Goal: Task Accomplishment & Management: Manage account settings

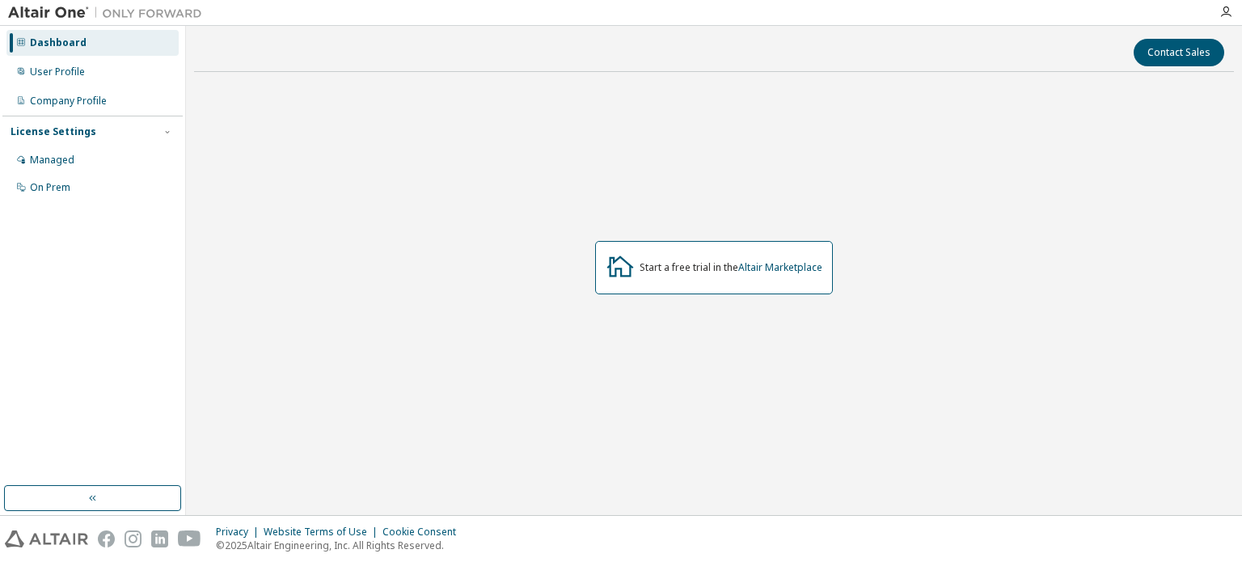
click at [1236, 14] on div at bounding box center [1226, 12] width 32 height 13
click at [1222, 15] on icon "button" at bounding box center [1226, 12] width 13 height 13
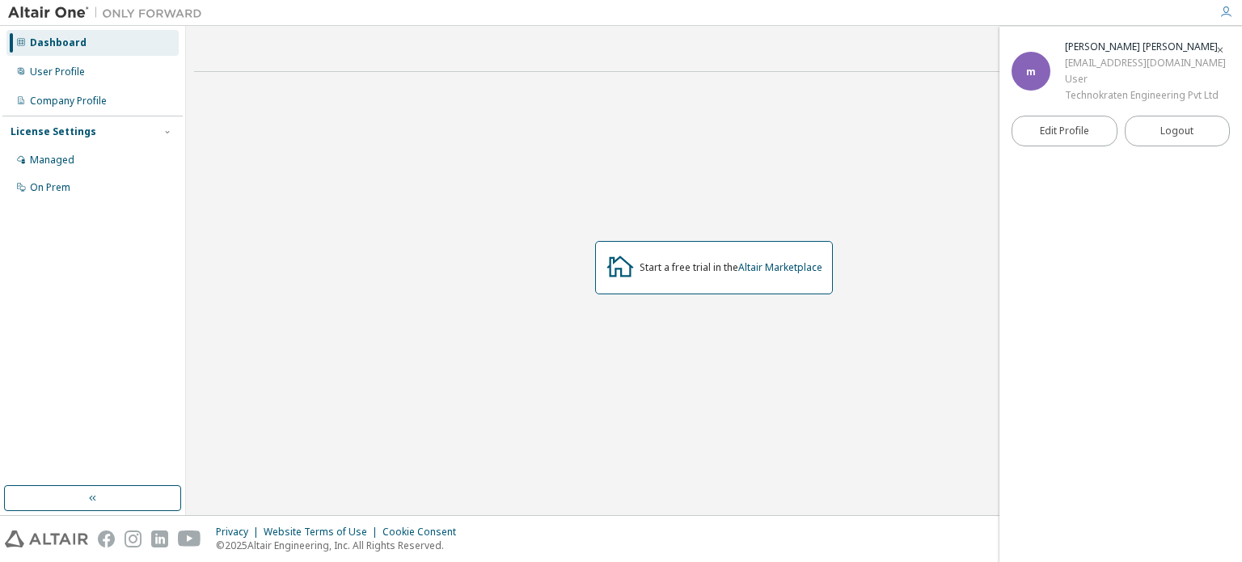
click at [1227, 17] on icon "button" at bounding box center [1226, 12] width 13 height 13
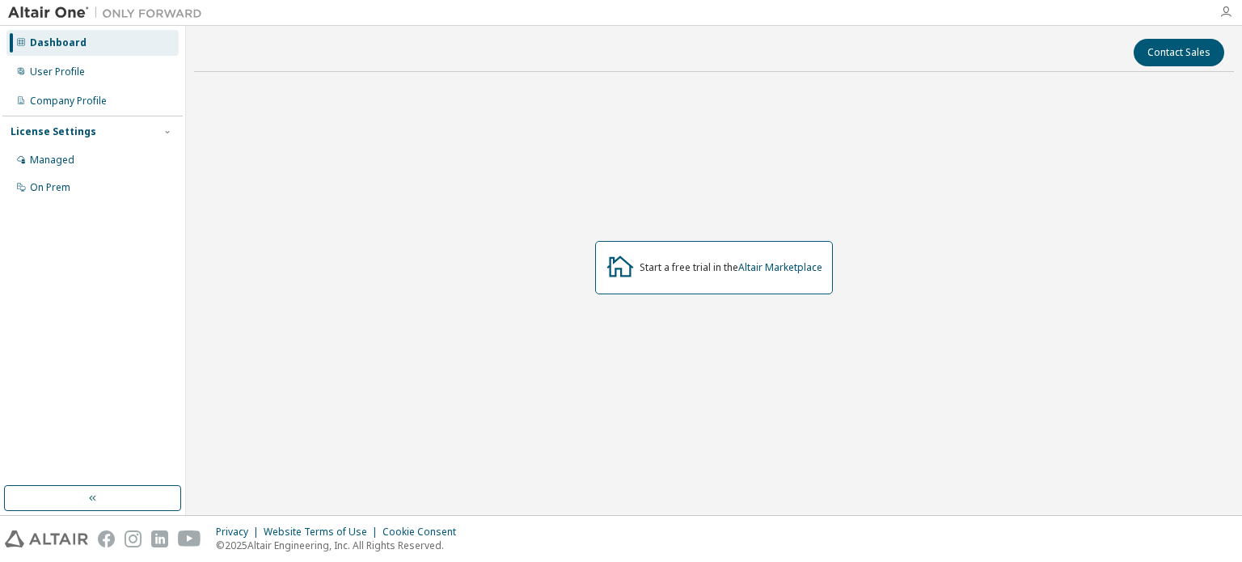
click at [1227, 17] on icon "button" at bounding box center [1226, 12] width 13 height 13
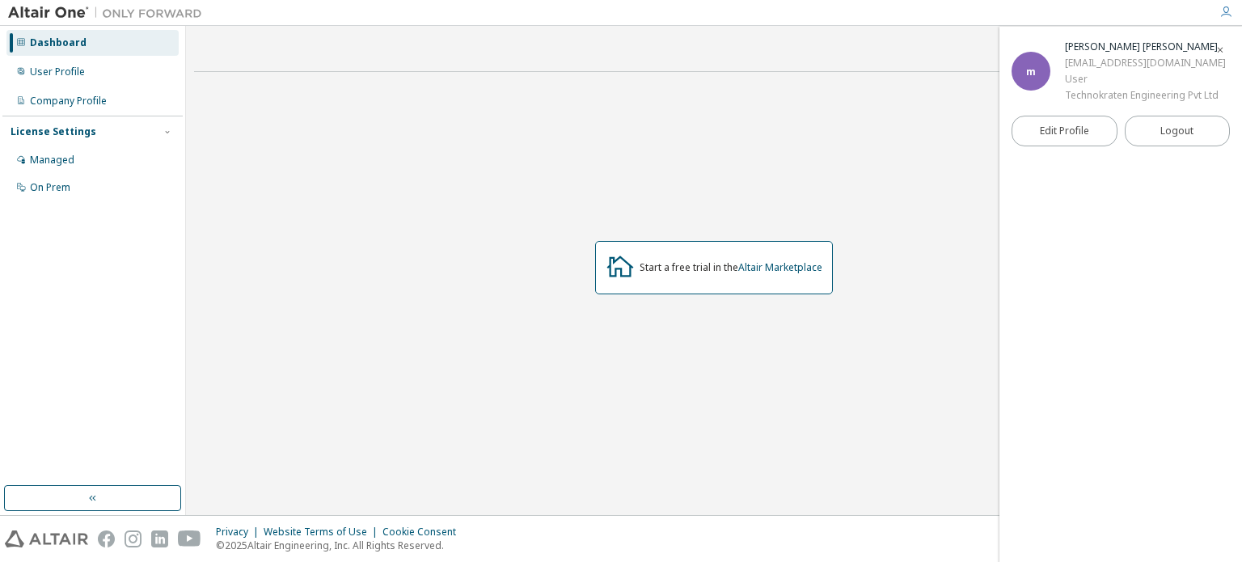
click at [1227, 6] on icon "button" at bounding box center [1226, 12] width 13 height 13
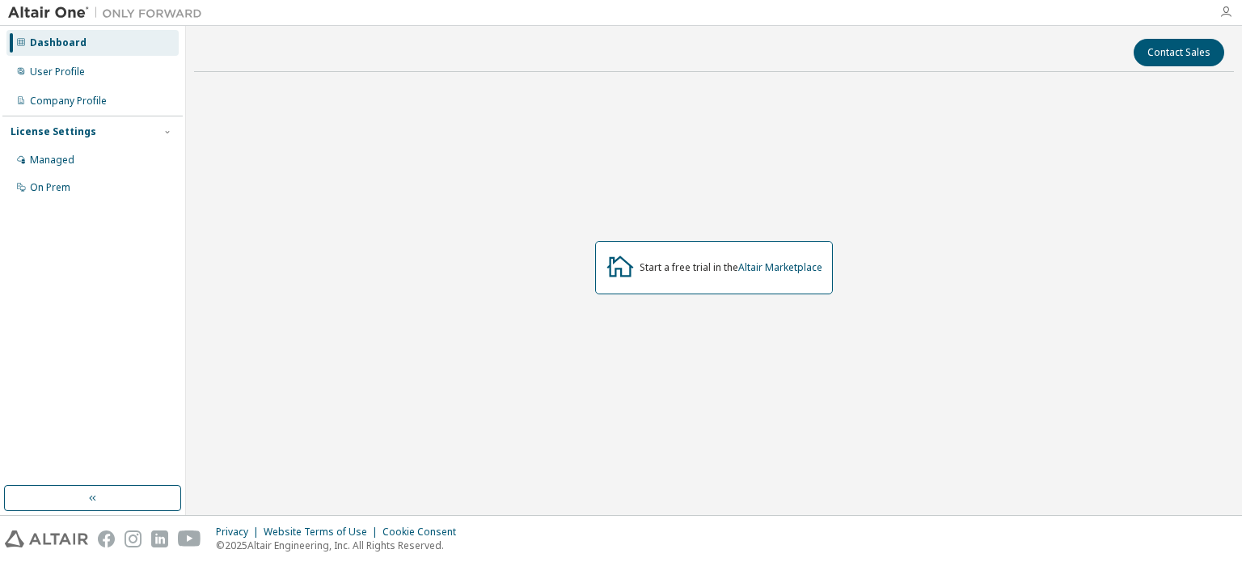
click at [1227, 15] on icon "button" at bounding box center [1226, 12] width 13 height 13
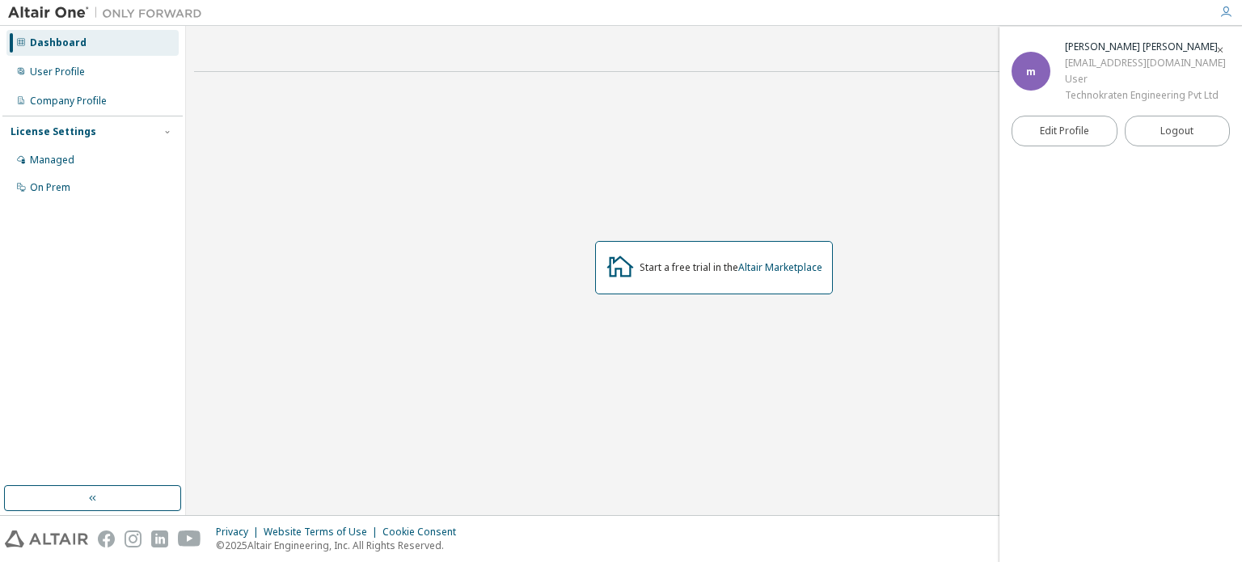
click at [1051, 146] on div "Edit Profile Logout" at bounding box center [1121, 131] width 218 height 55
click at [1056, 138] on link "Edit Profile" at bounding box center [1065, 131] width 106 height 31
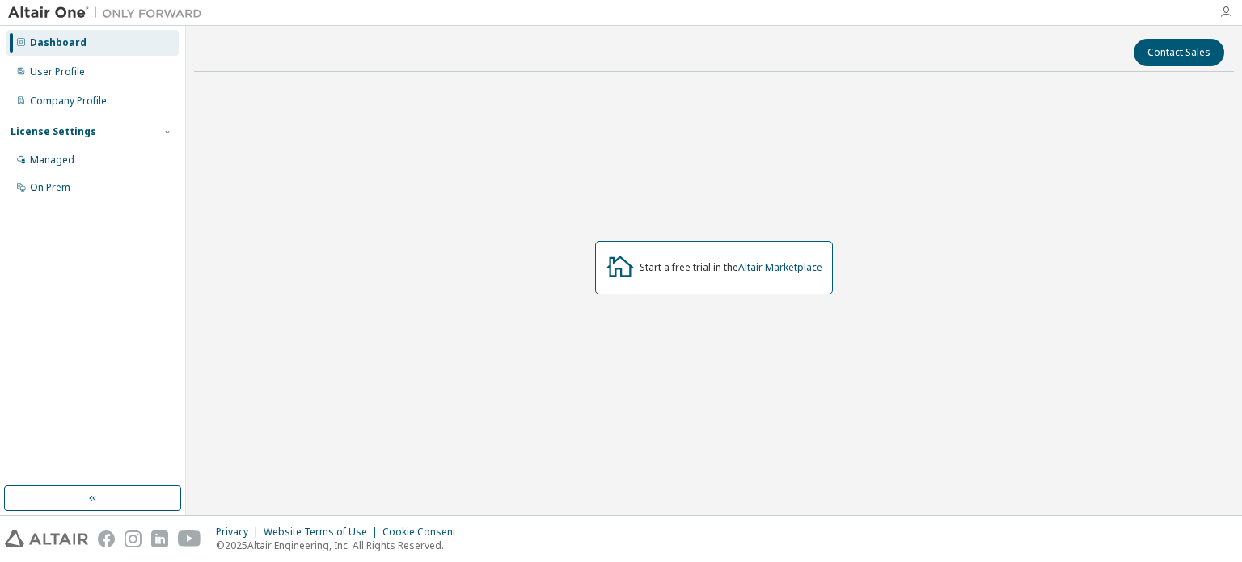
click at [1227, 12] on icon "button" at bounding box center [1226, 12] width 13 height 13
